Goal: Information Seeking & Learning: Learn about a topic

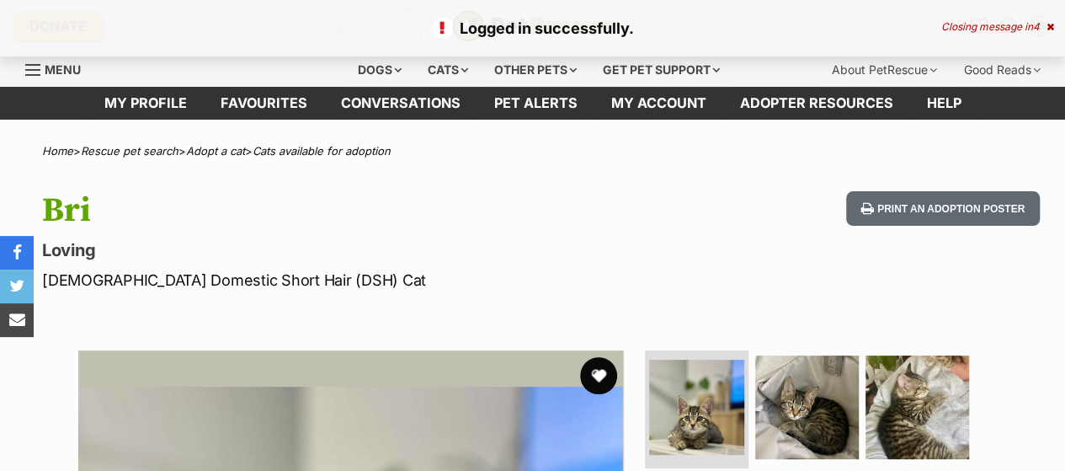
click at [597, 373] on button "favourite" at bounding box center [598, 375] width 37 height 37
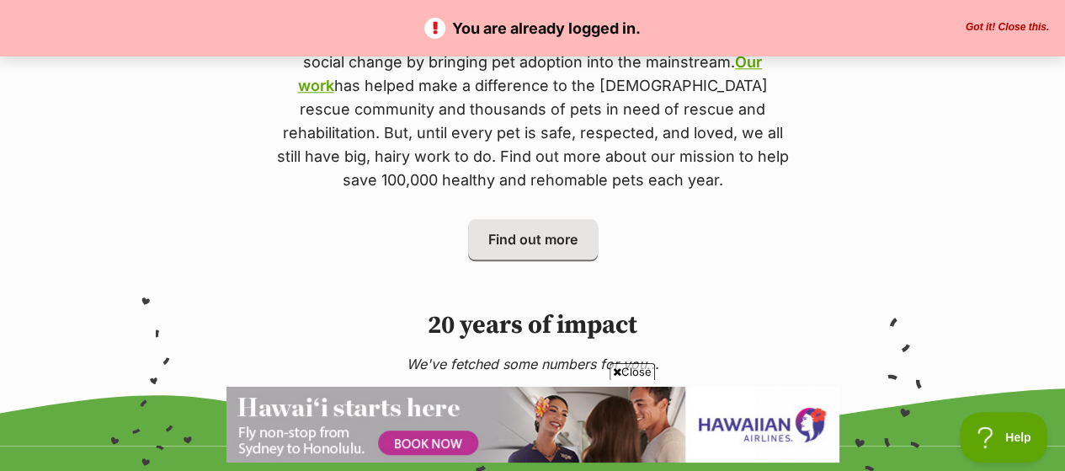
scroll to position [926, 0]
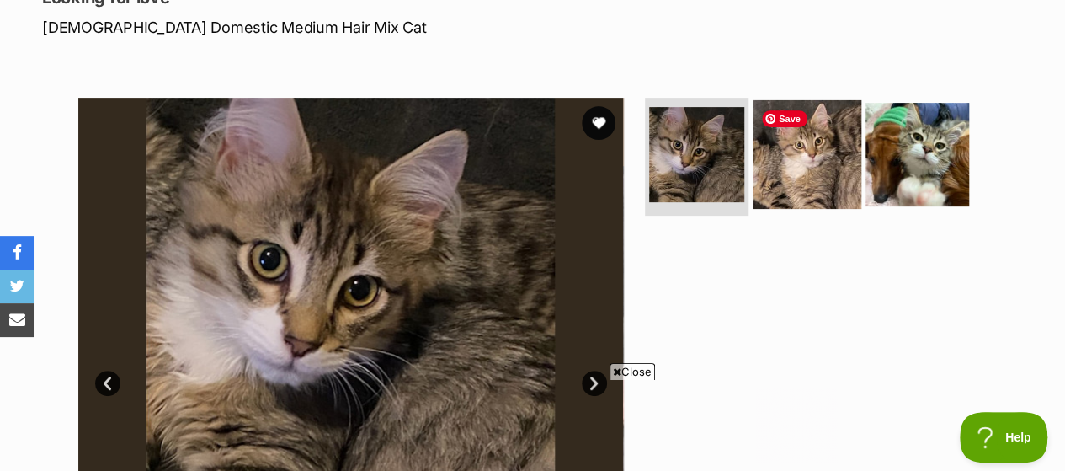
click at [812, 171] on img at bounding box center [807, 154] width 109 height 109
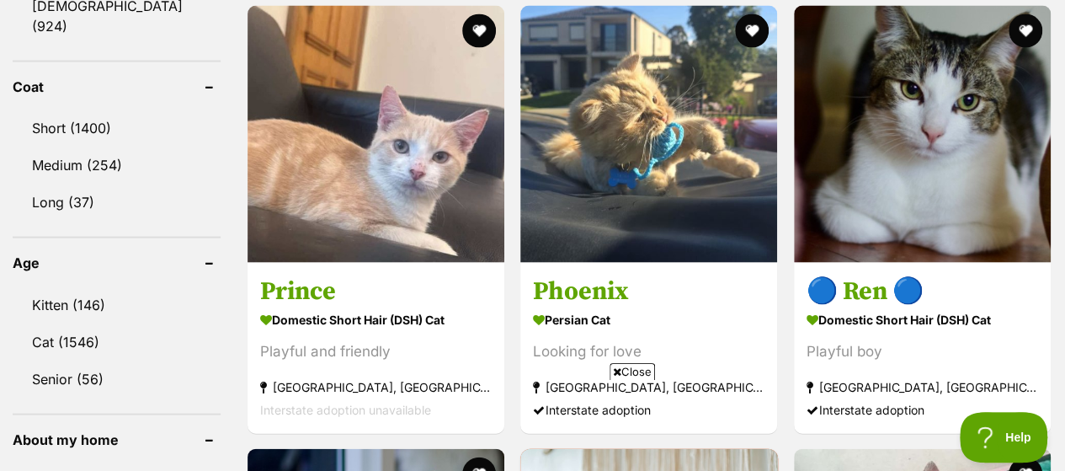
scroll to position [1684, 0]
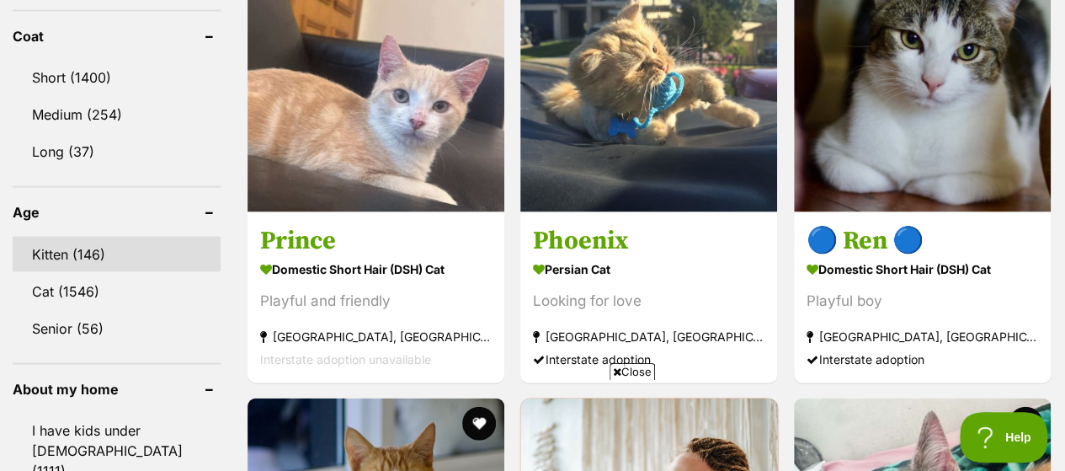
click at [49, 237] on link "Kitten (146)" at bounding box center [117, 254] width 208 height 35
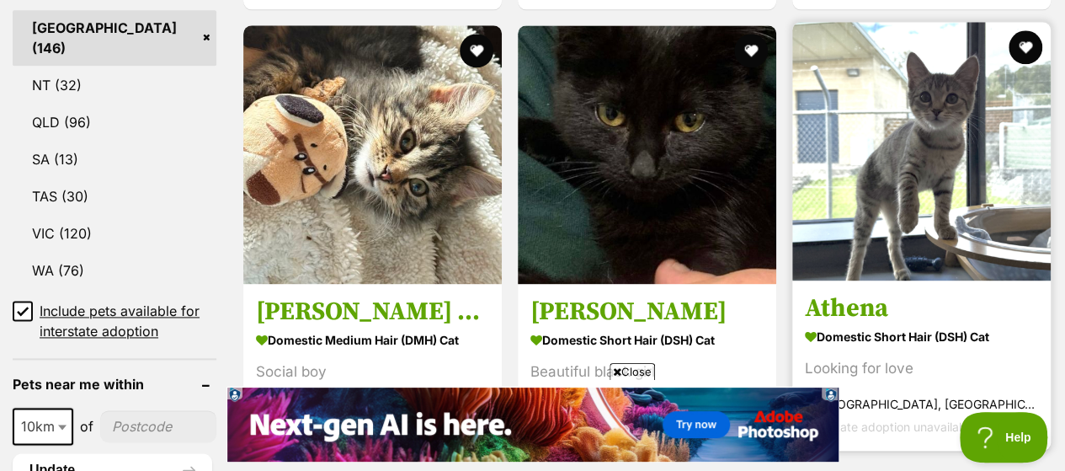
click at [926, 292] on h3 "Athena" at bounding box center [921, 308] width 233 height 32
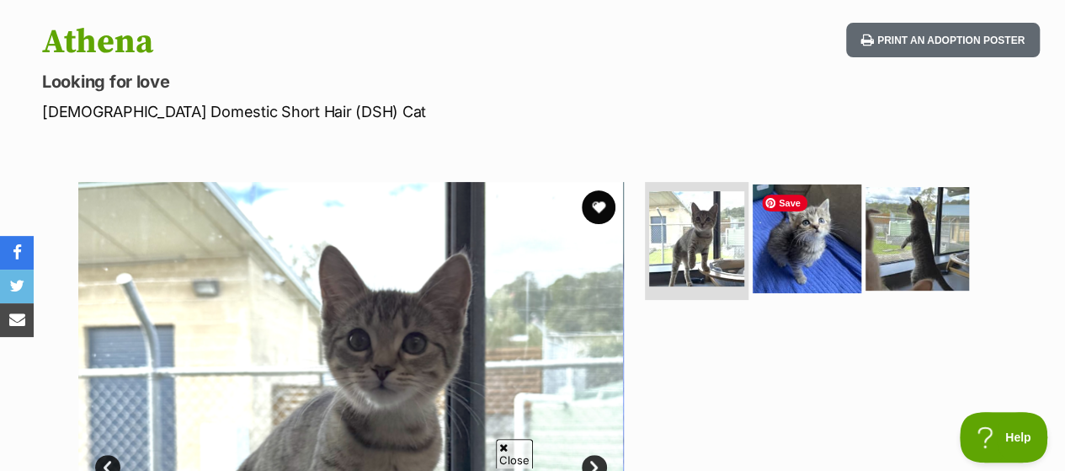
click at [798, 247] on img at bounding box center [807, 238] width 109 height 109
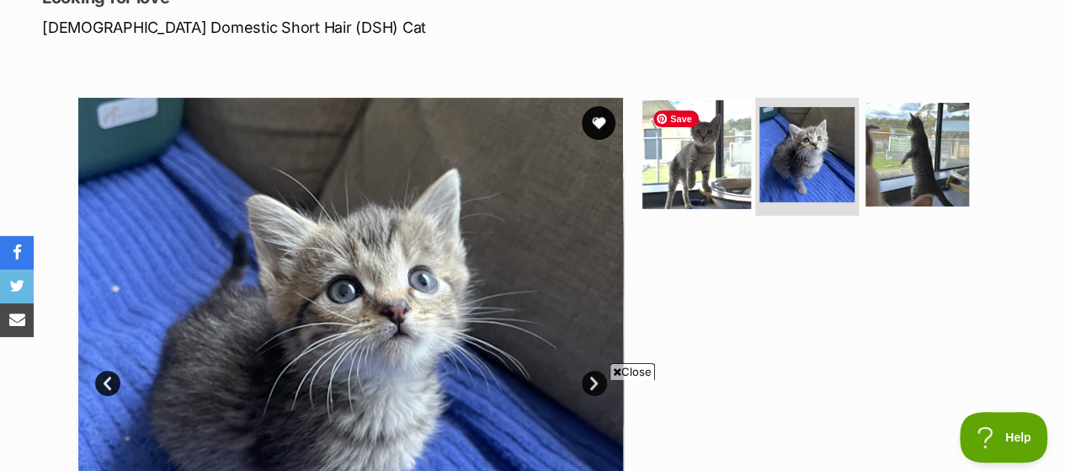
click at [704, 161] on img at bounding box center [696, 154] width 109 height 109
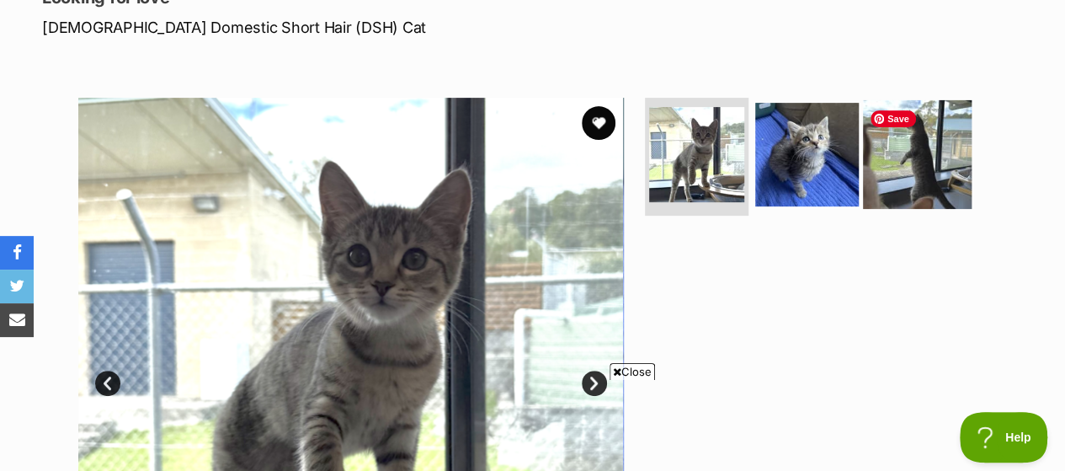
click at [910, 156] on img at bounding box center [917, 154] width 109 height 109
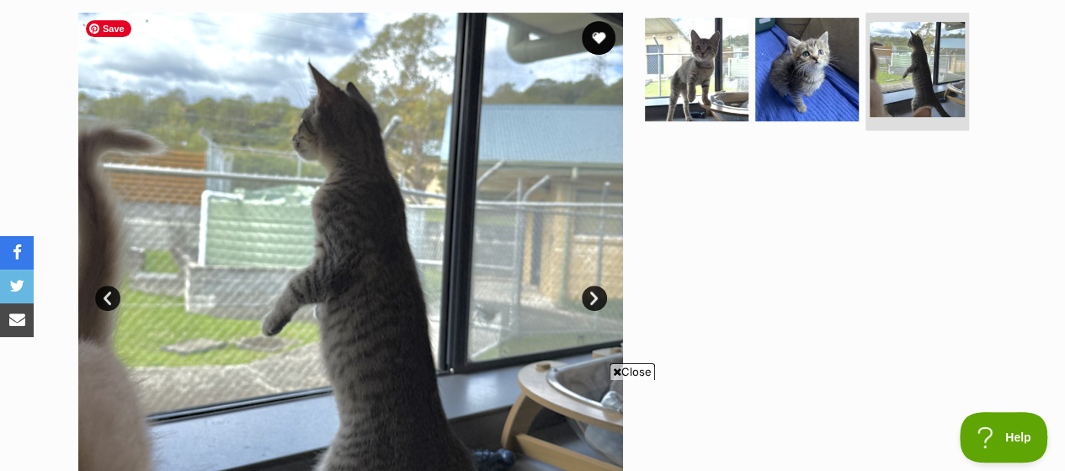
scroll to position [421, 0]
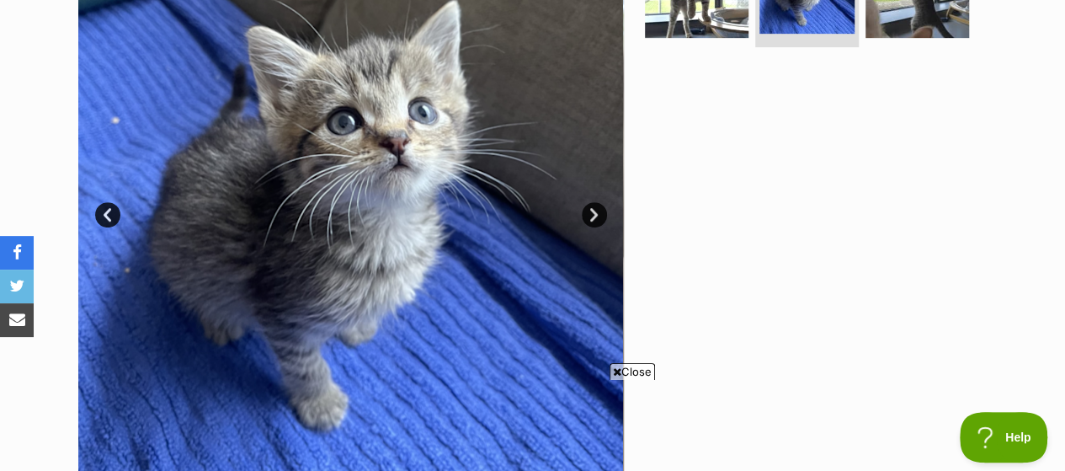
scroll to position [337, 0]
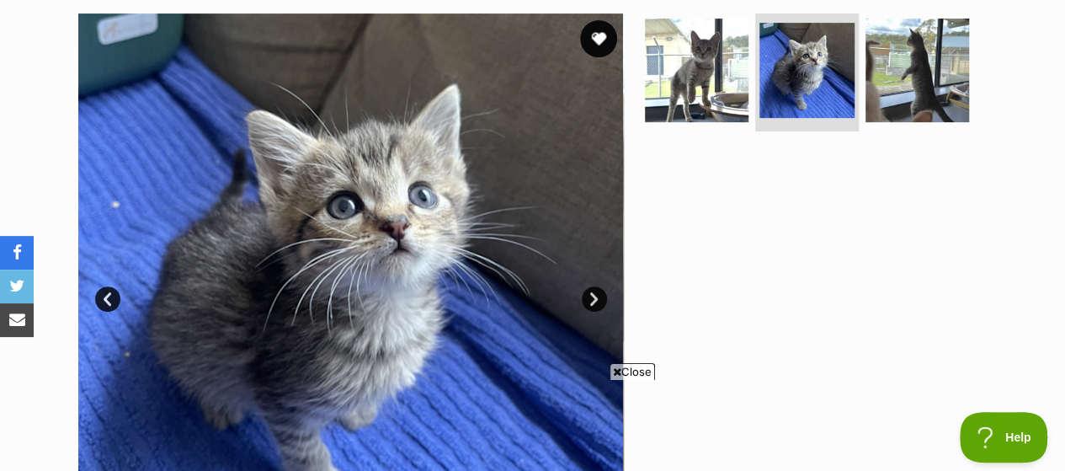
click at [598, 35] on button "favourite" at bounding box center [598, 38] width 37 height 37
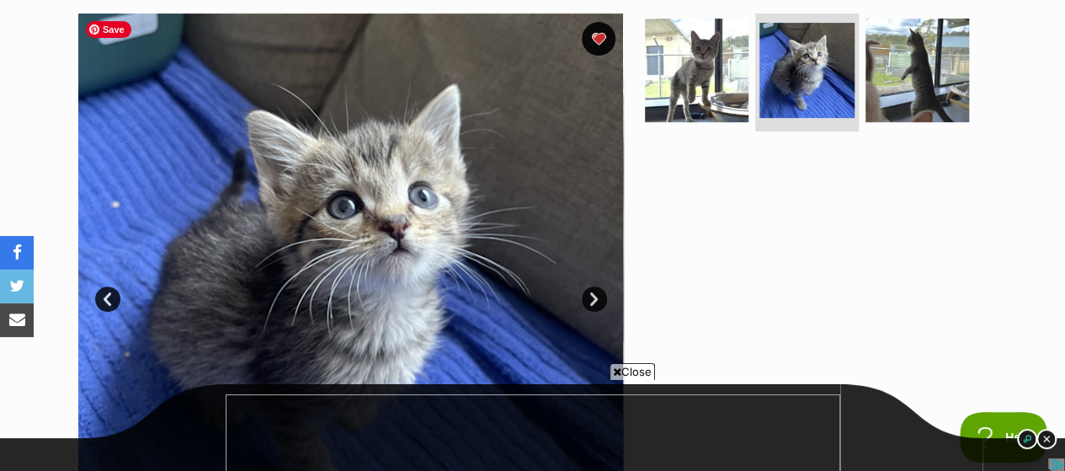
scroll to position [0, 0]
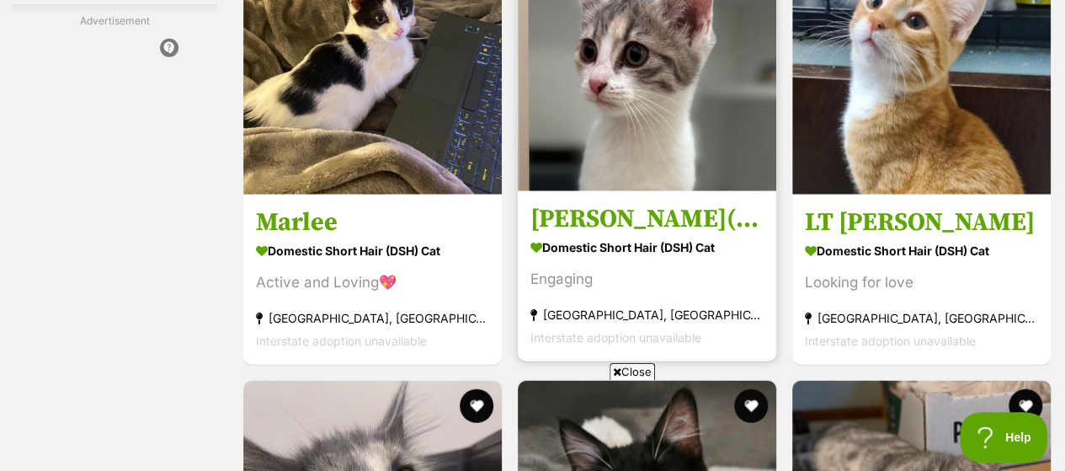
scroll to position [5136, 0]
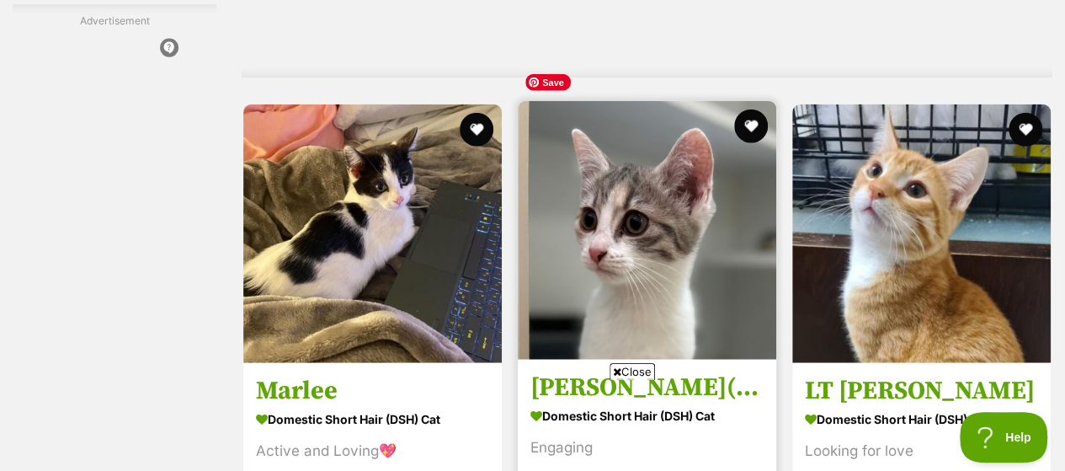
click at [606, 248] on img at bounding box center [647, 230] width 258 height 258
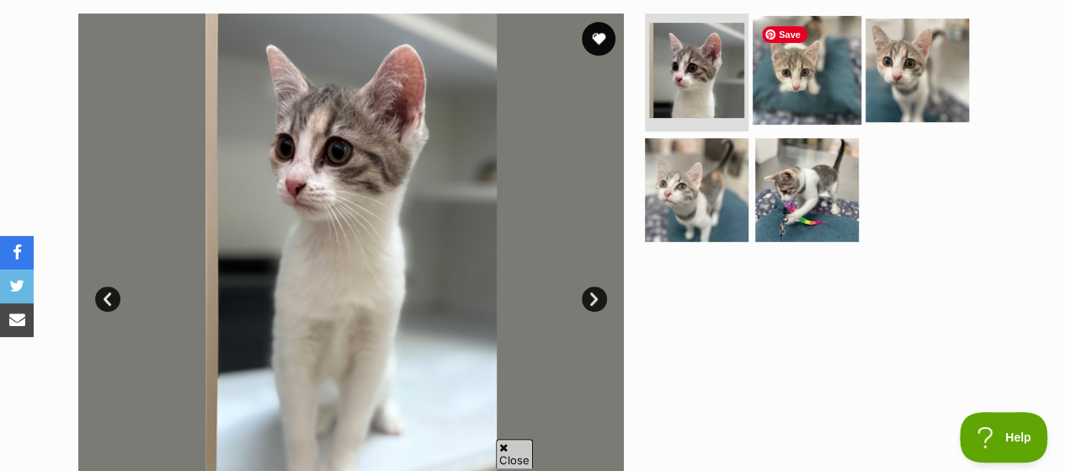
click at [822, 75] on img at bounding box center [807, 70] width 109 height 109
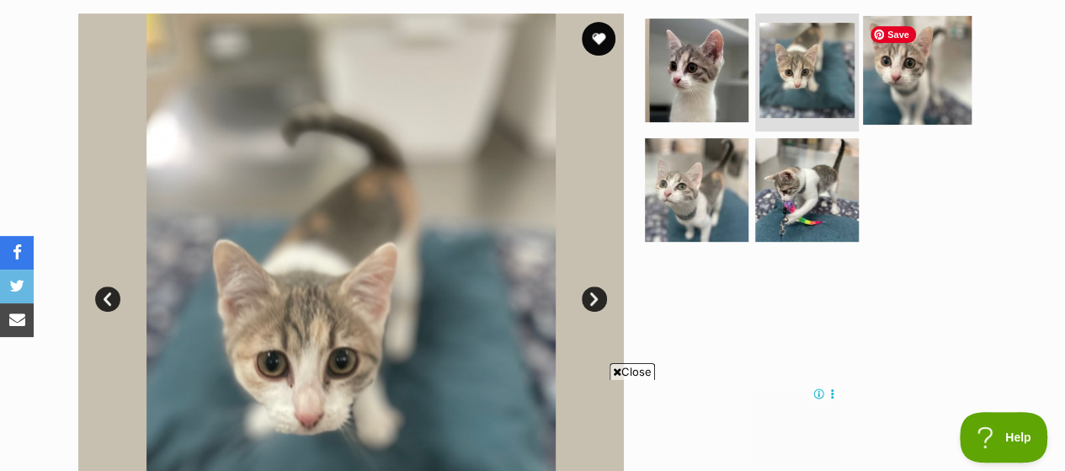
click at [887, 58] on img at bounding box center [917, 70] width 109 height 109
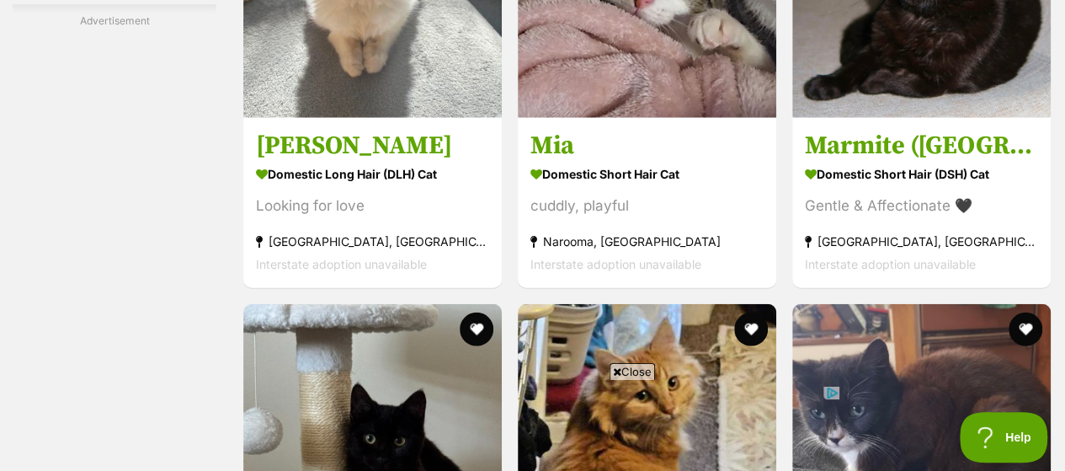
scroll to position [8587, 0]
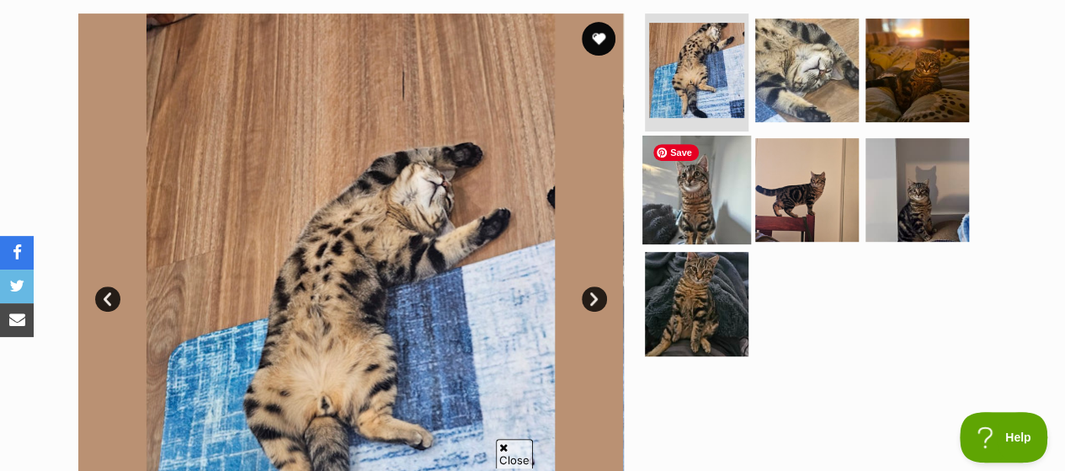
click at [690, 178] on img at bounding box center [696, 189] width 109 height 109
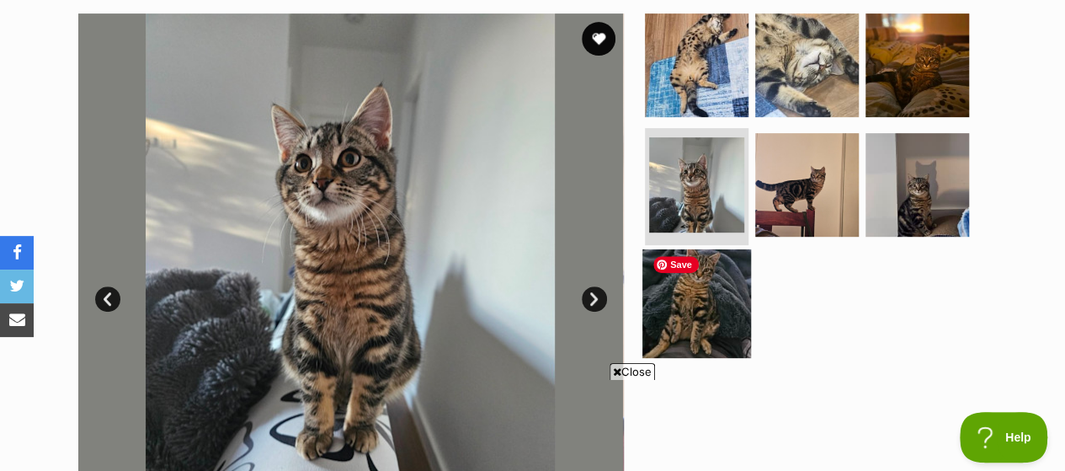
click at [677, 253] on img at bounding box center [696, 303] width 109 height 109
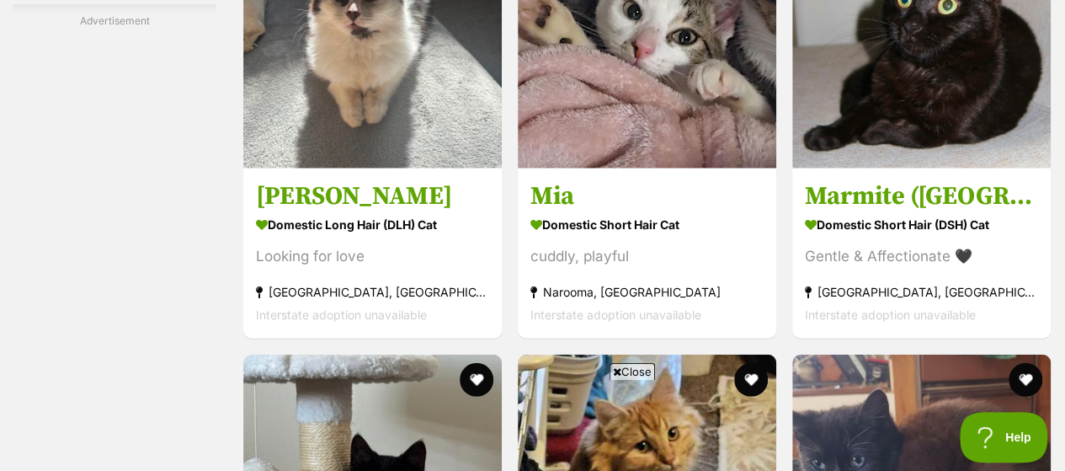
scroll to position [8567, 0]
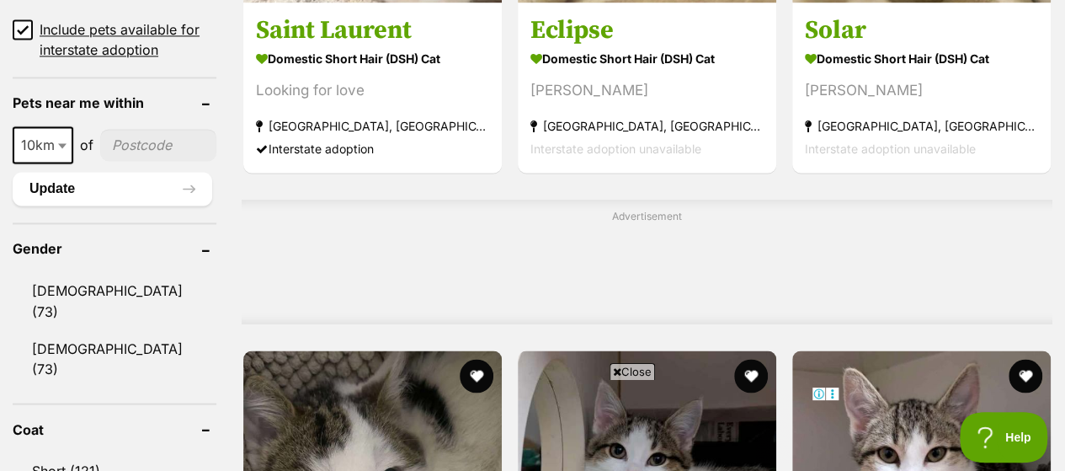
scroll to position [1347, 0]
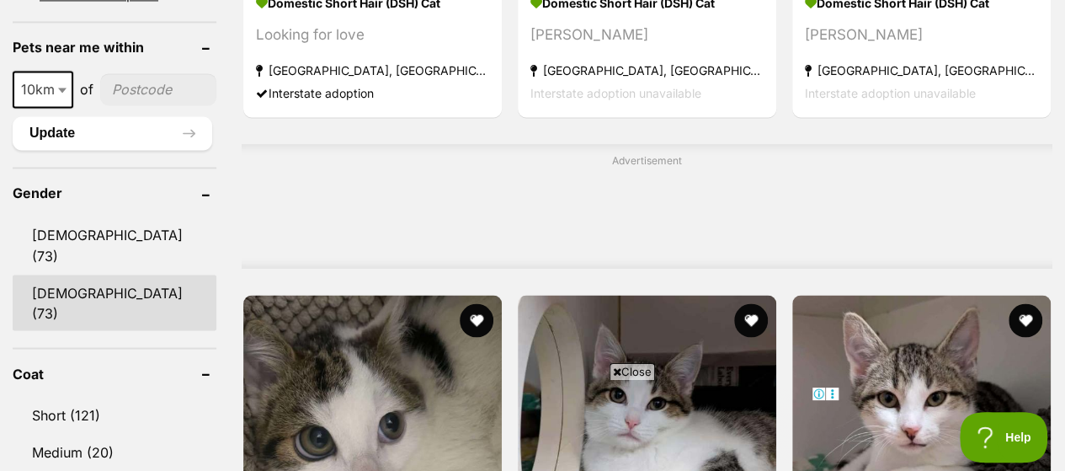
click at [72, 274] on link "[DEMOGRAPHIC_DATA] (73)" at bounding box center [115, 302] width 204 height 56
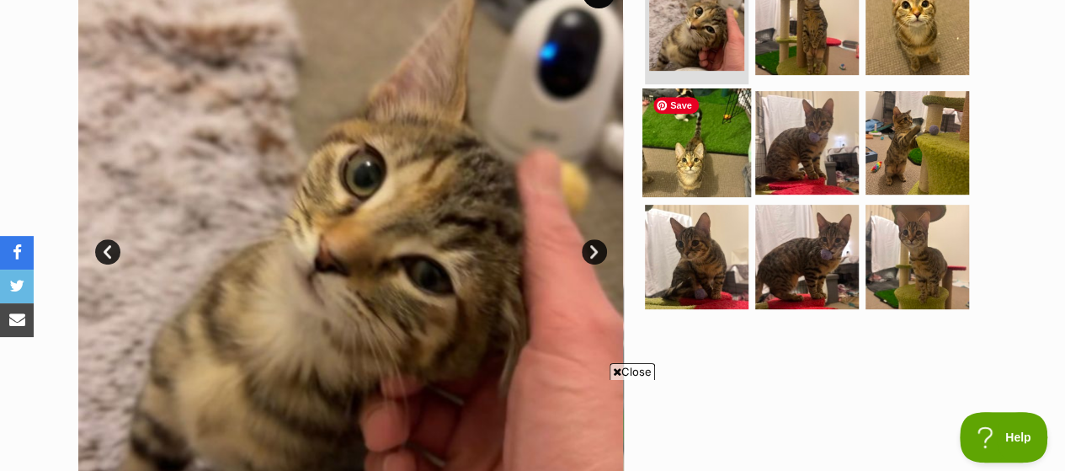
scroll to position [421, 0]
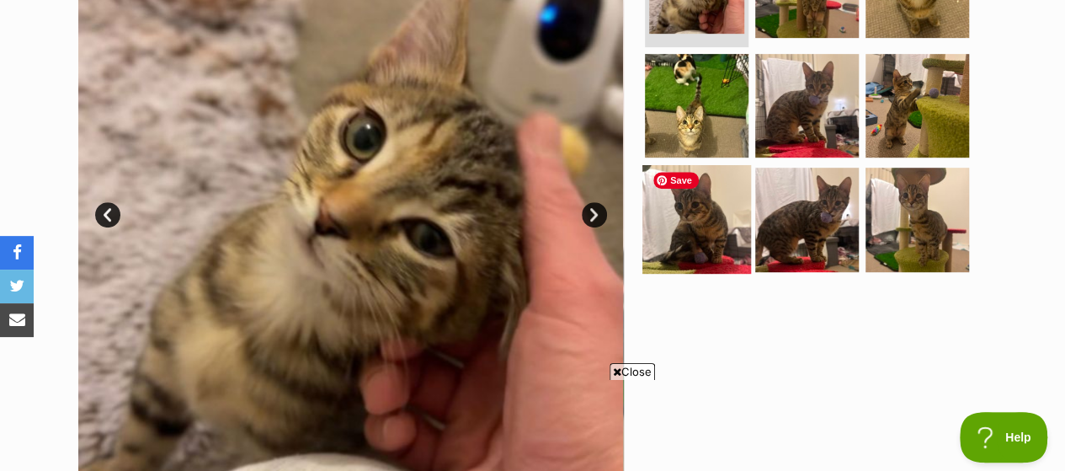
click at [711, 218] on img at bounding box center [696, 219] width 109 height 109
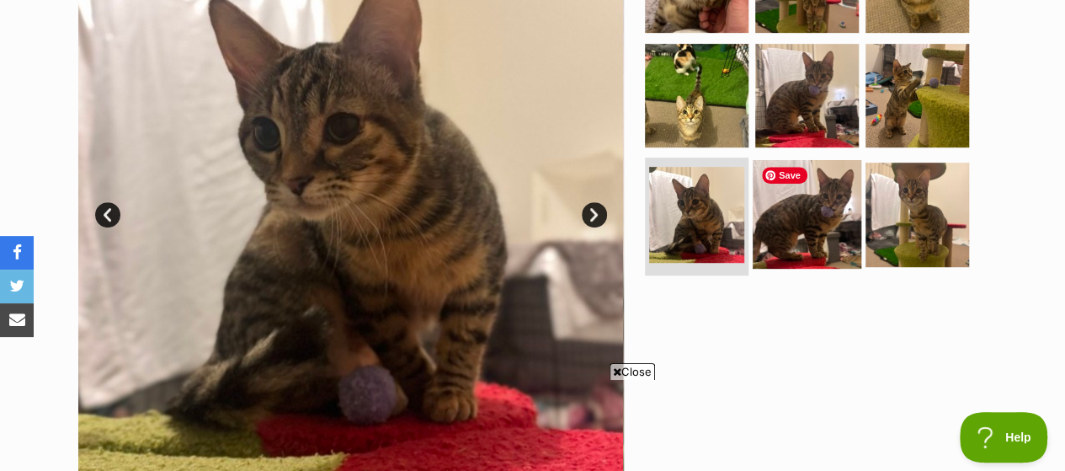
click at [812, 210] on img at bounding box center [807, 214] width 109 height 109
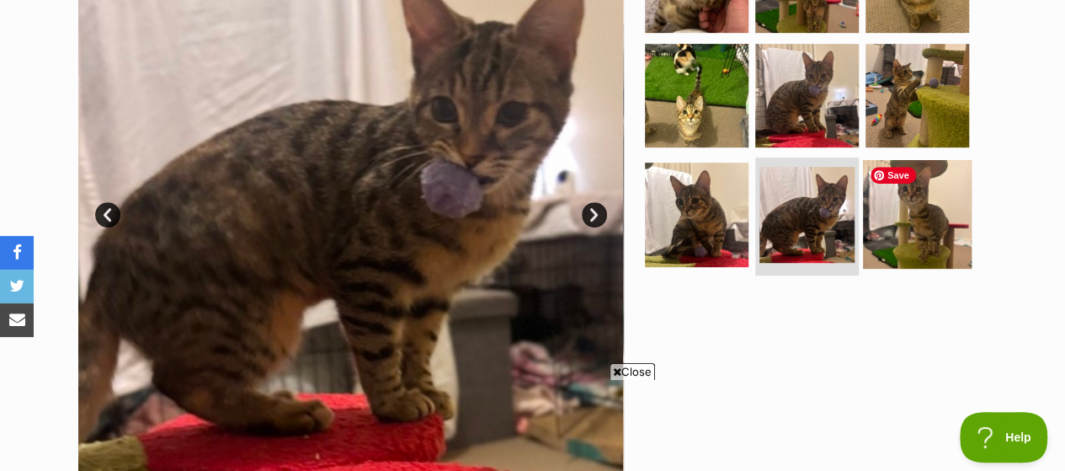
click at [893, 208] on img at bounding box center [917, 214] width 109 height 109
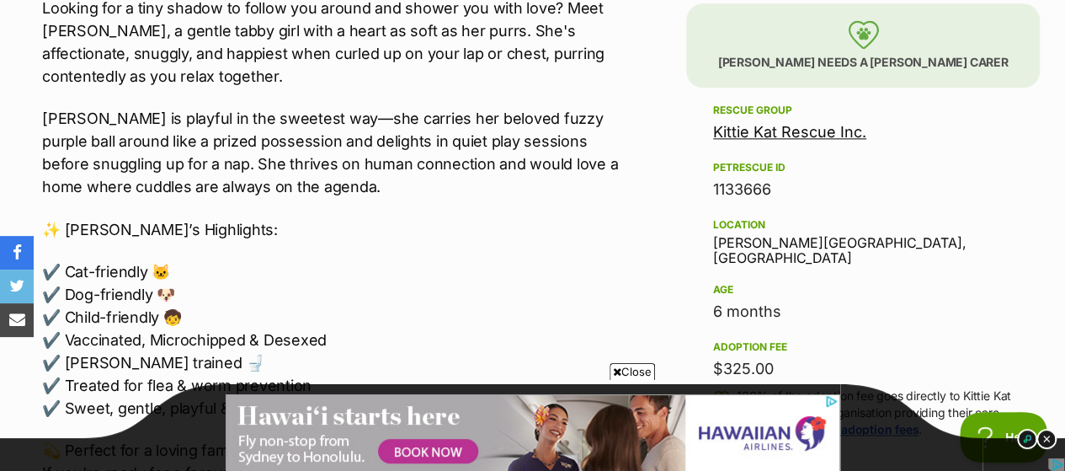
scroll to position [0, 0]
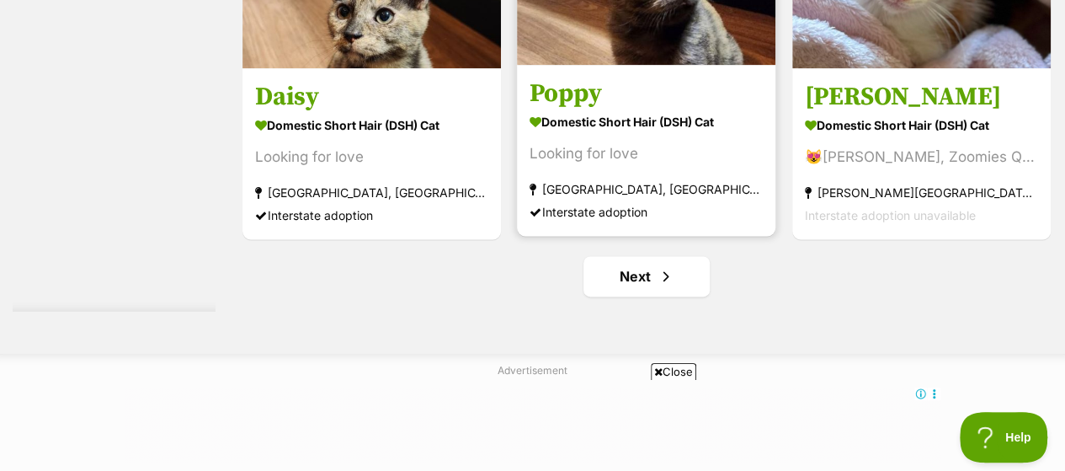
scroll to position [10945, 0]
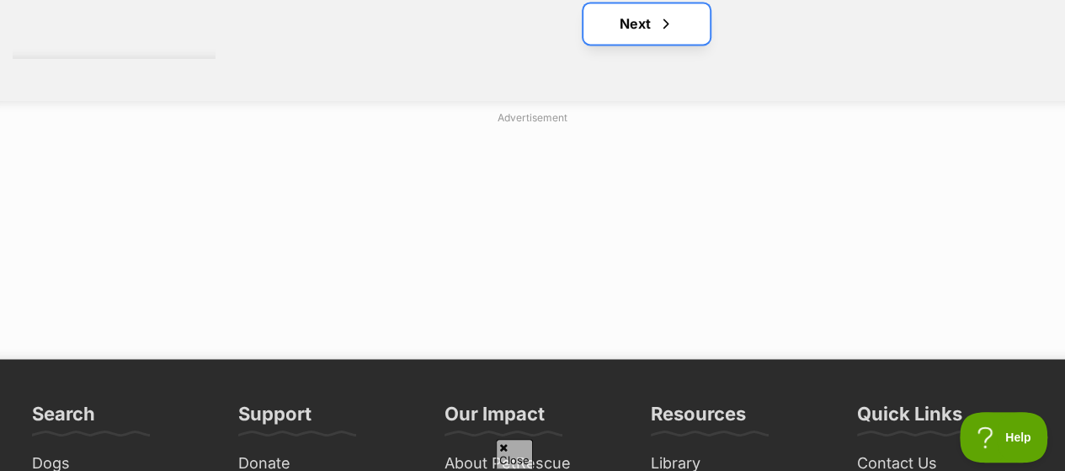
click at [658, 24] on span "Next page" at bounding box center [666, 23] width 17 height 20
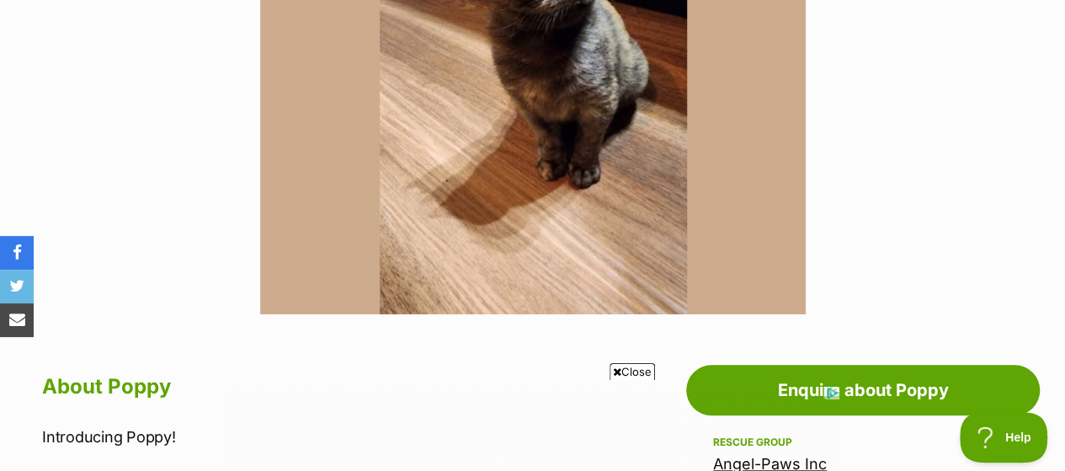
scroll to position [505, 0]
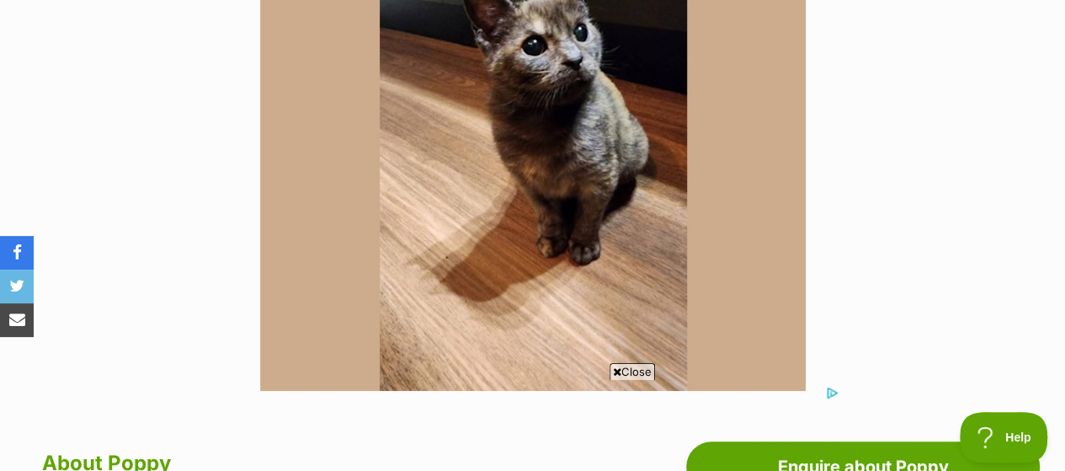
click at [556, 168] on img at bounding box center [533, 118] width 546 height 546
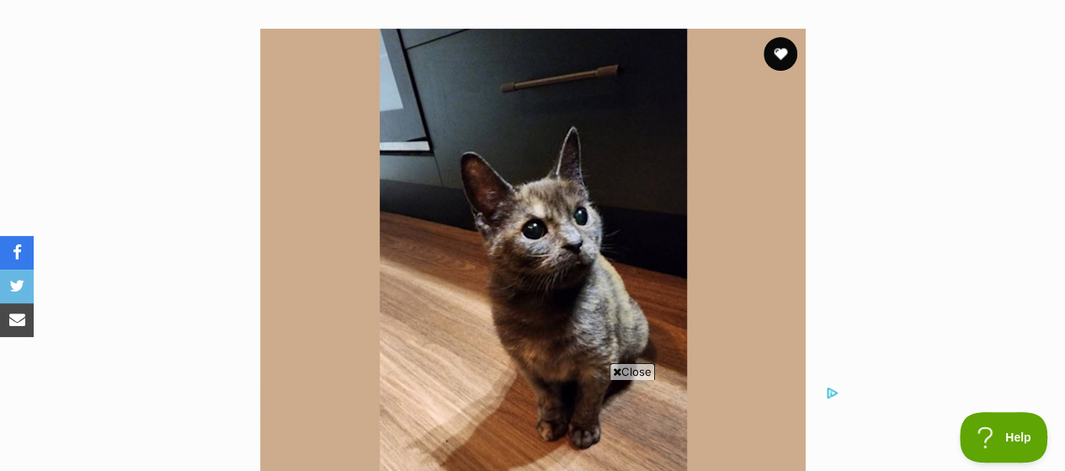
scroll to position [253, 0]
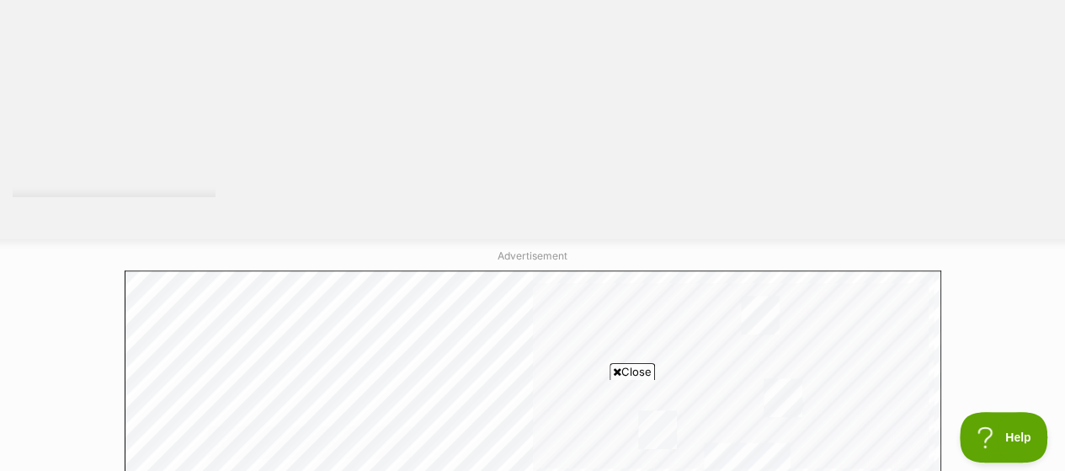
scroll to position [3115, 0]
